Goal: Check status: Check status

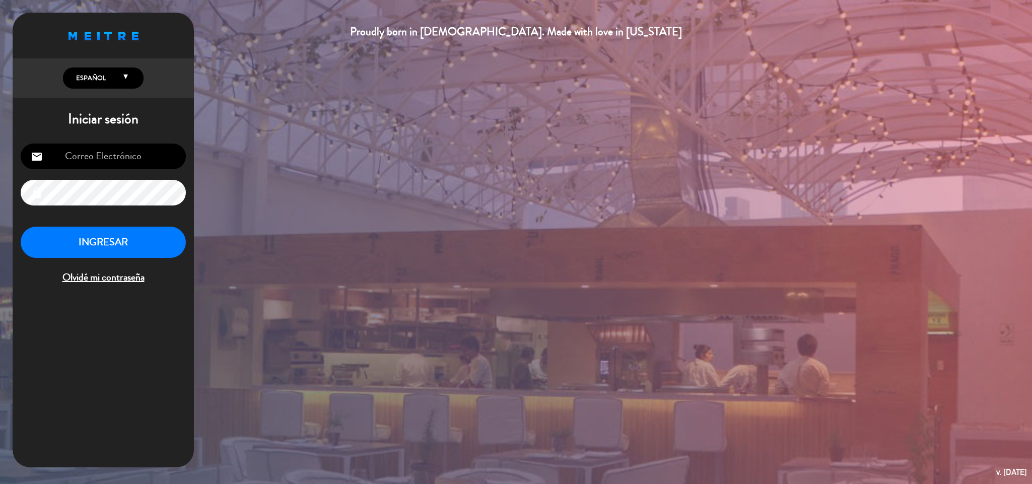
type input "[EMAIL_ADDRESS][DOMAIN_NAME]"
click at [130, 244] on button "INGRESAR" at bounding box center [103, 243] width 165 height 32
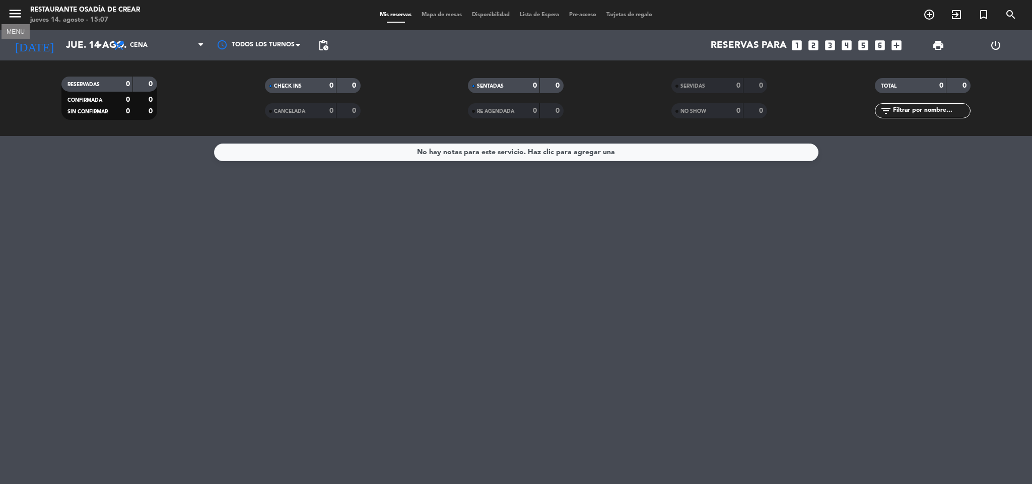
click at [14, 11] on icon "menu" at bounding box center [15, 13] width 15 height 15
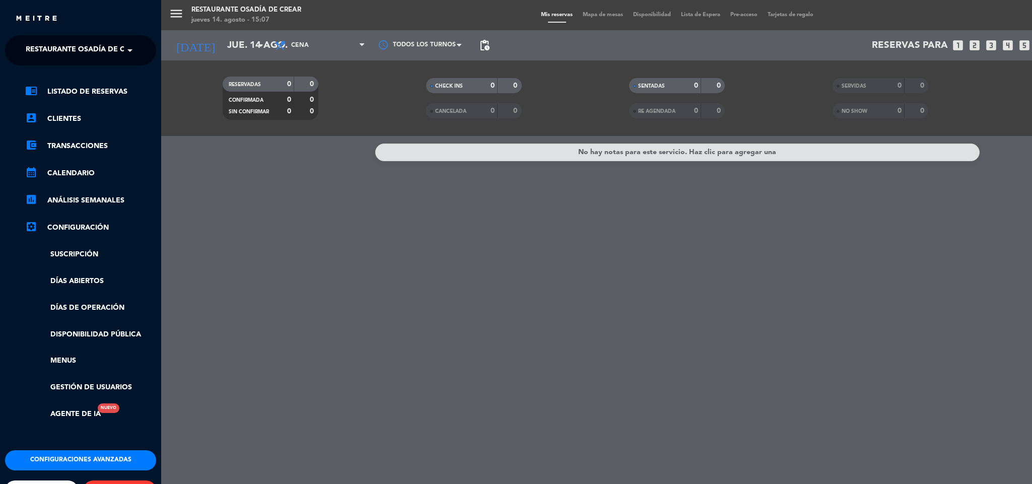
click at [130, 50] on span at bounding box center [132, 50] width 17 height 21
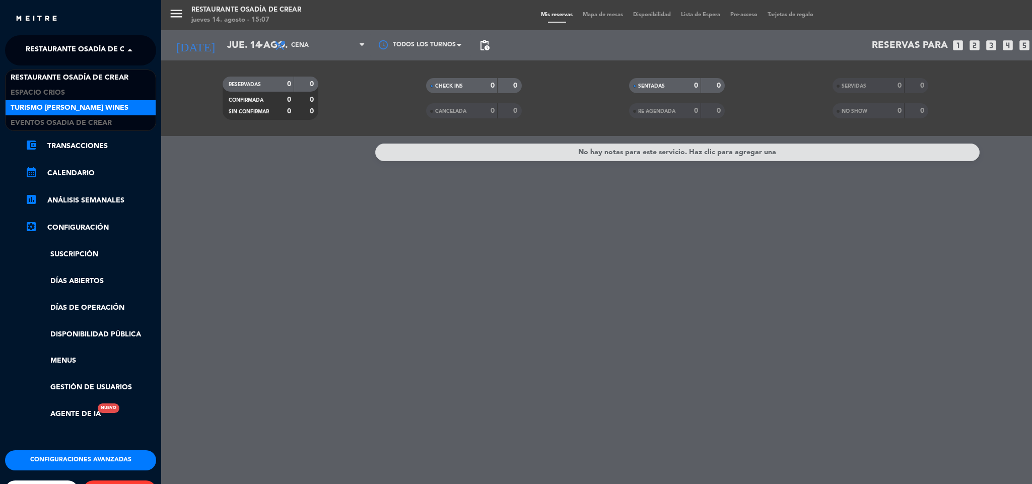
click at [99, 108] on span "Turismo [PERSON_NAME] Wines" at bounding box center [70, 108] width 118 height 12
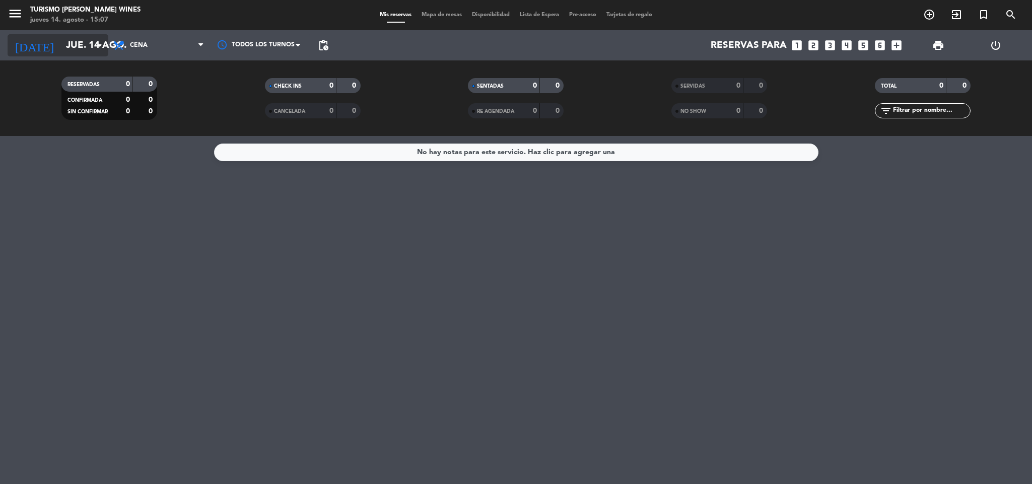
click at [67, 48] on input "jue. 14 ago." at bounding box center [121, 45] width 121 height 21
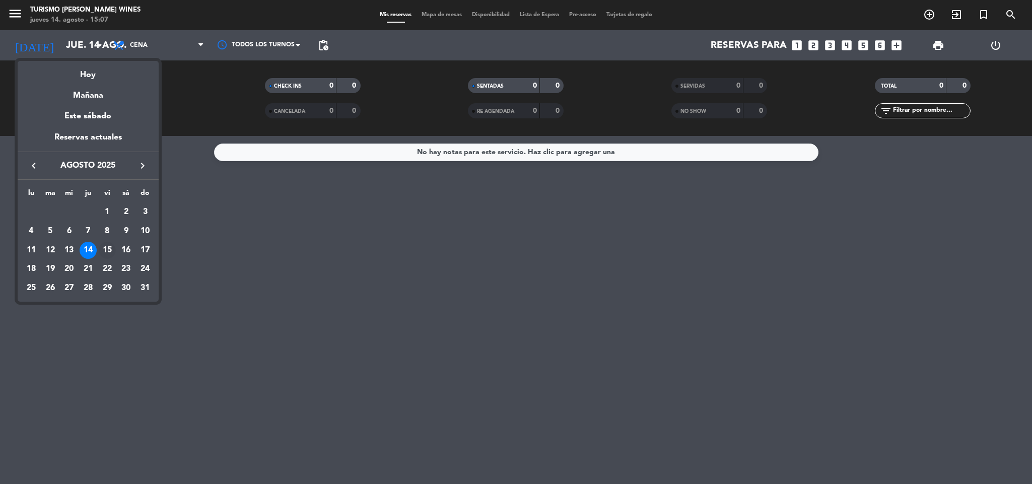
click at [108, 248] on div "15" at bounding box center [107, 250] width 17 height 17
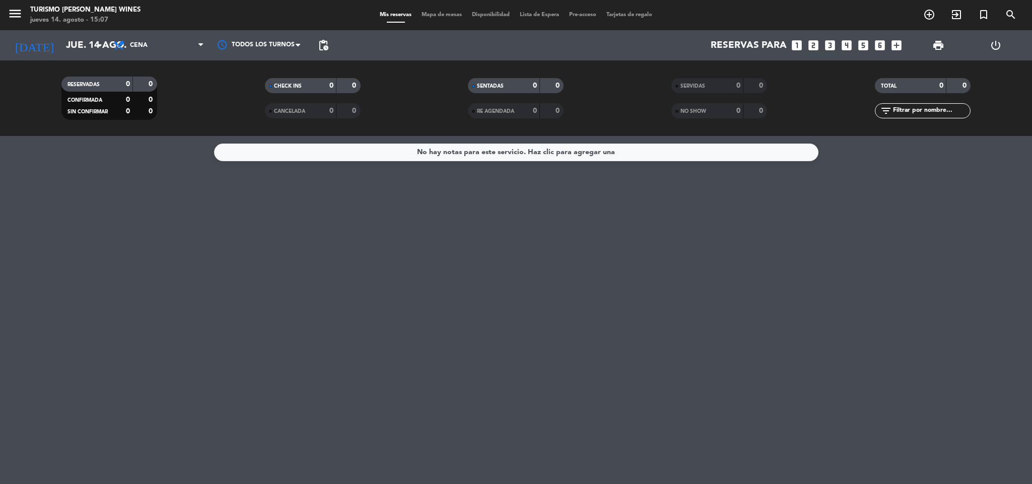
type input "vie. 15 ago."
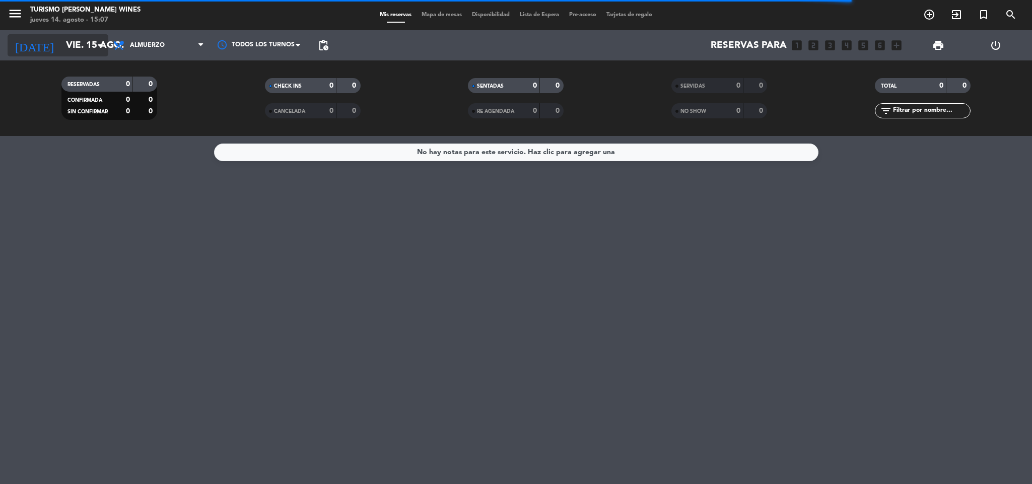
click at [76, 44] on input "vie. 15 ago." at bounding box center [121, 45] width 121 height 21
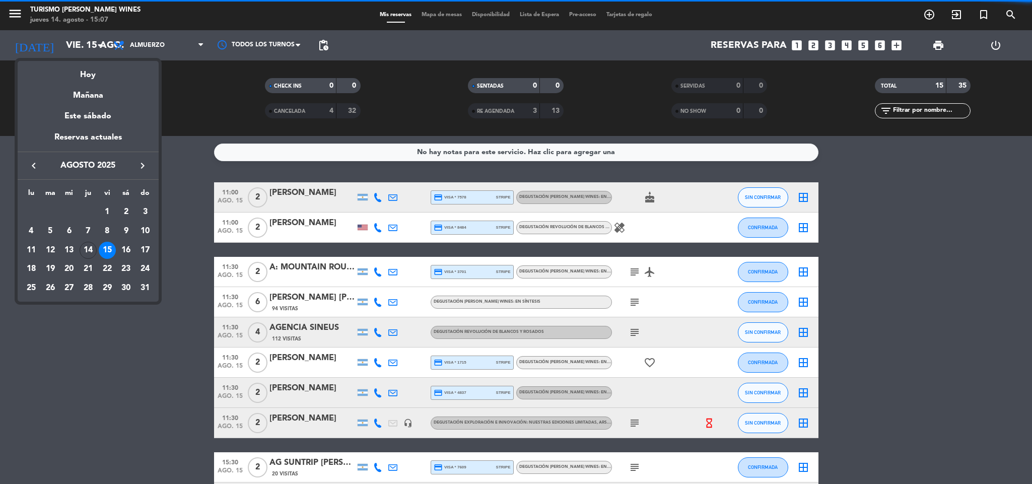
click at [254, 257] on div at bounding box center [516, 242] width 1032 height 484
